Goal: Information Seeking & Learning: Learn about a topic

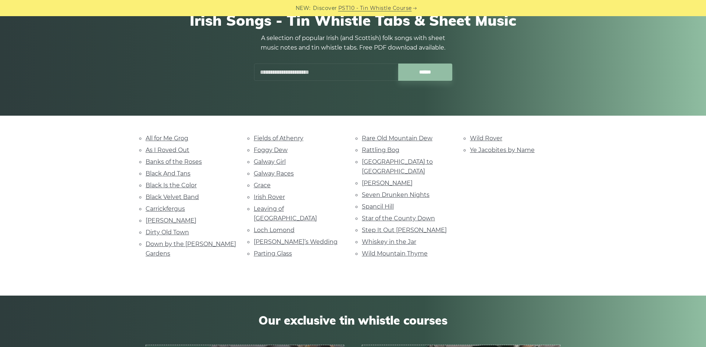
scroll to position [78, 0]
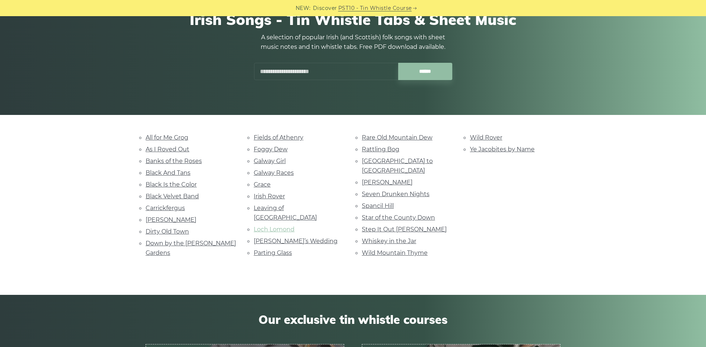
click at [276, 226] on link "Loch Lomond" at bounding box center [274, 229] width 41 height 7
click at [393, 136] on link "Rare Old Mountain Dew" at bounding box center [397, 137] width 71 height 7
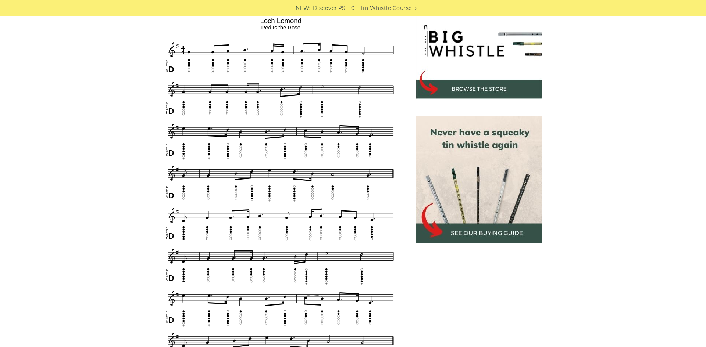
scroll to position [239, 0]
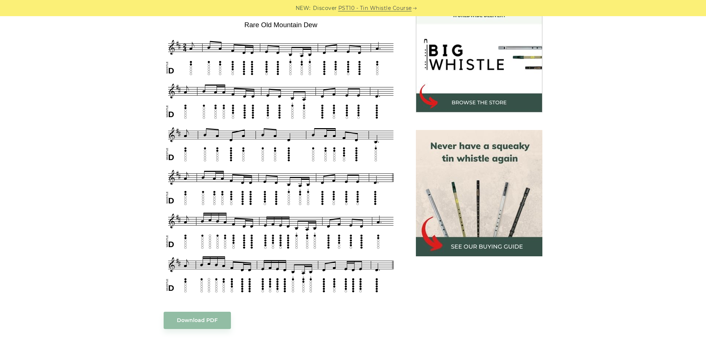
scroll to position [224, 0]
